Goal: Information Seeking & Learning: Learn about a topic

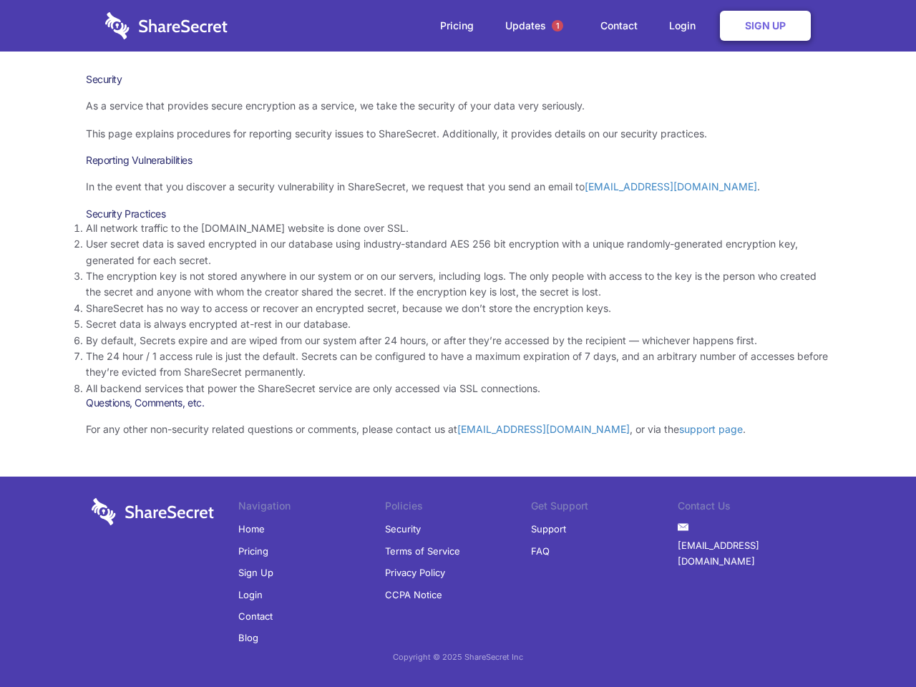
click at [458, 344] on li "By default, Secrets expire and are wiped from our system after 24 hours, or aft…" at bounding box center [458, 341] width 745 height 16
click at [558, 26] on span "1" at bounding box center [557, 25] width 11 height 11
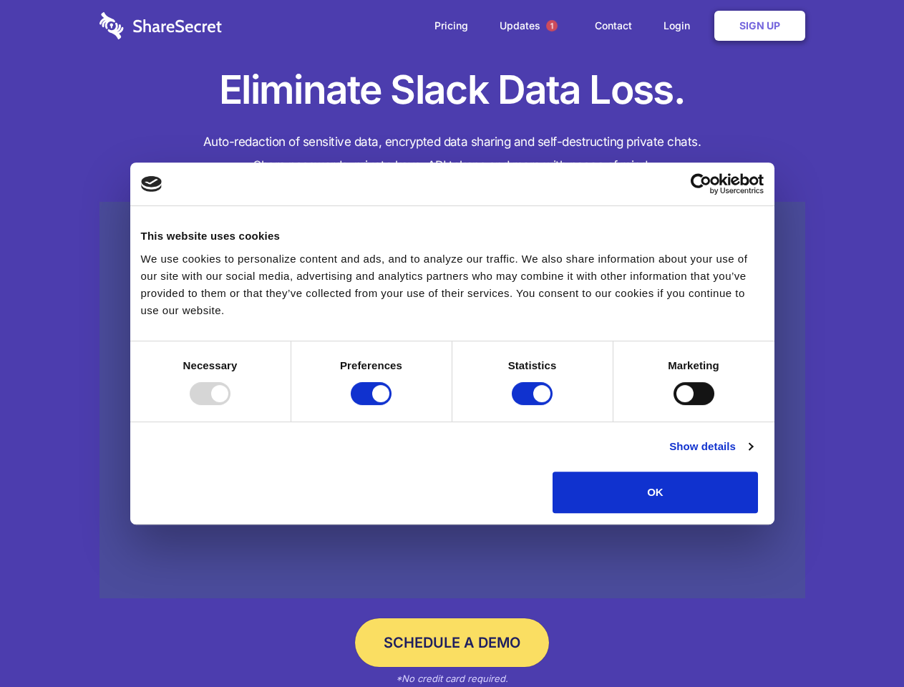
click at [231, 405] on div at bounding box center [210, 393] width 41 height 23
click at [392, 405] on input "Preferences" at bounding box center [371, 393] width 41 height 23
checkbox input "false"
click at [534, 405] on input "Statistics" at bounding box center [532, 393] width 41 height 23
checkbox input "false"
